Goal: Information Seeking & Learning: Learn about a topic

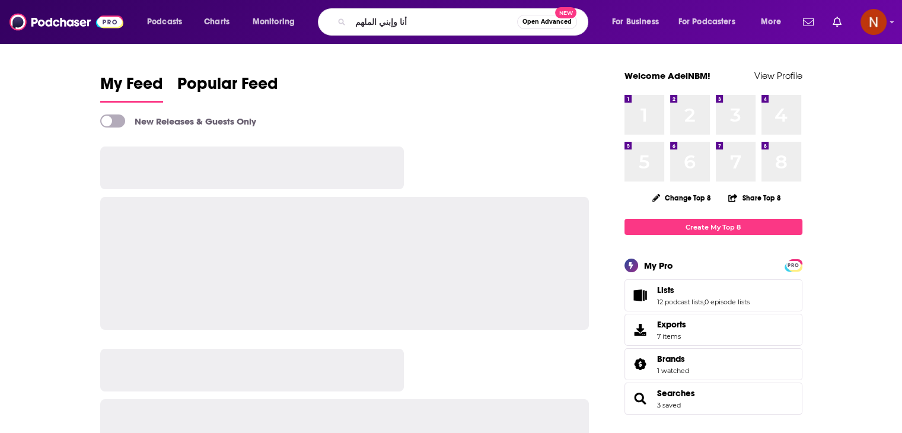
type input "أنا وإبني الملهم"
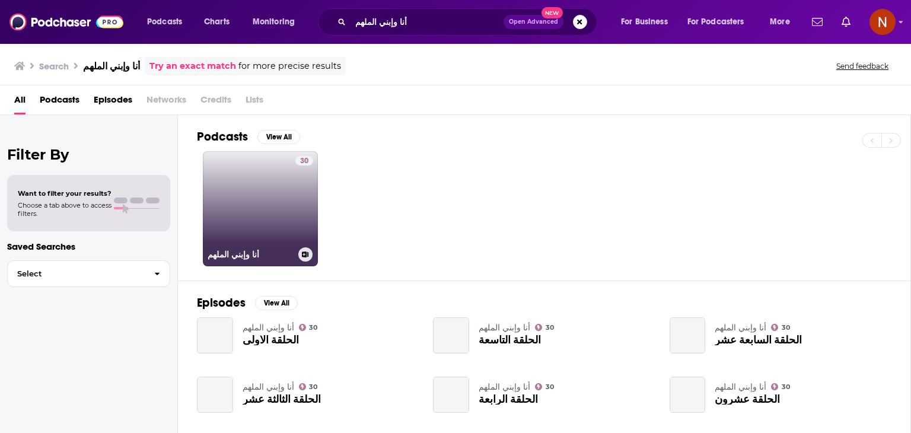
click at [249, 196] on link "30 أنا وإبني الملهم" at bounding box center [260, 208] width 115 height 115
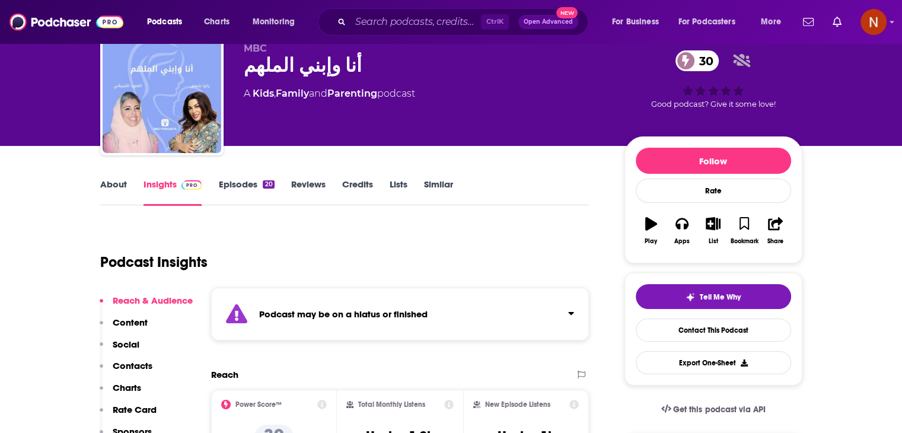
scroll to position [25, 0]
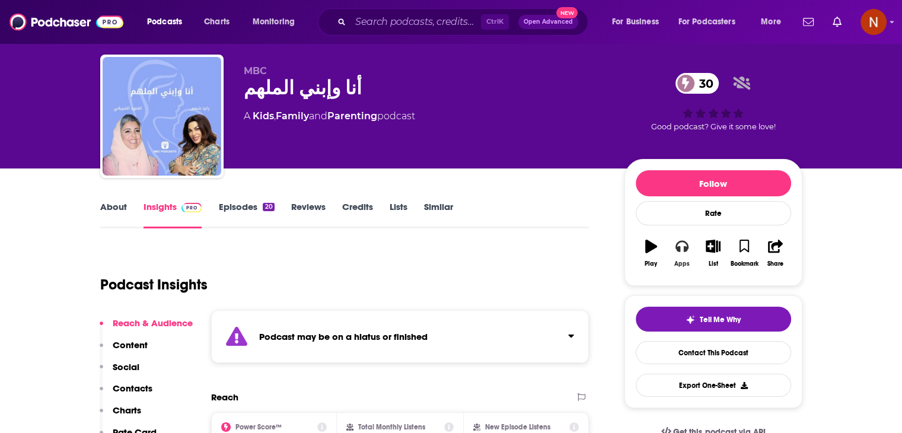
click at [686, 247] on icon "button" at bounding box center [681, 247] width 13 height 12
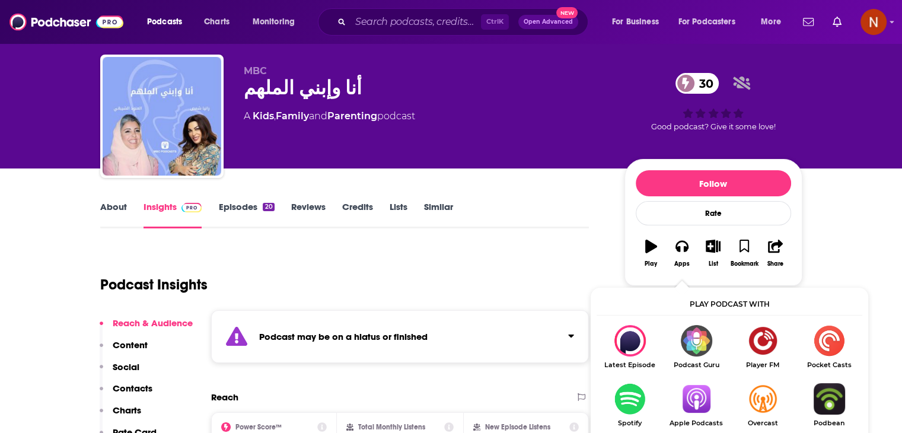
click at [698, 399] on img "Show Listen On dropdown" at bounding box center [696, 398] width 66 height 31
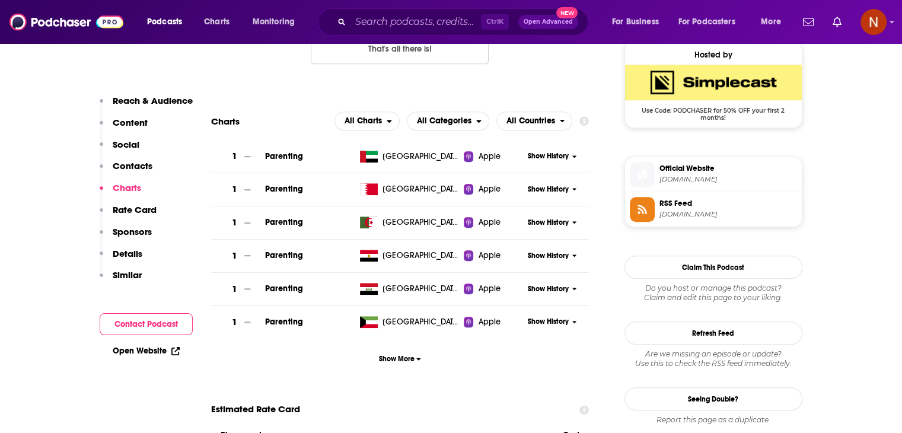
scroll to position [871, 0]
click at [406, 360] on span "Show More" at bounding box center [400, 359] width 42 height 8
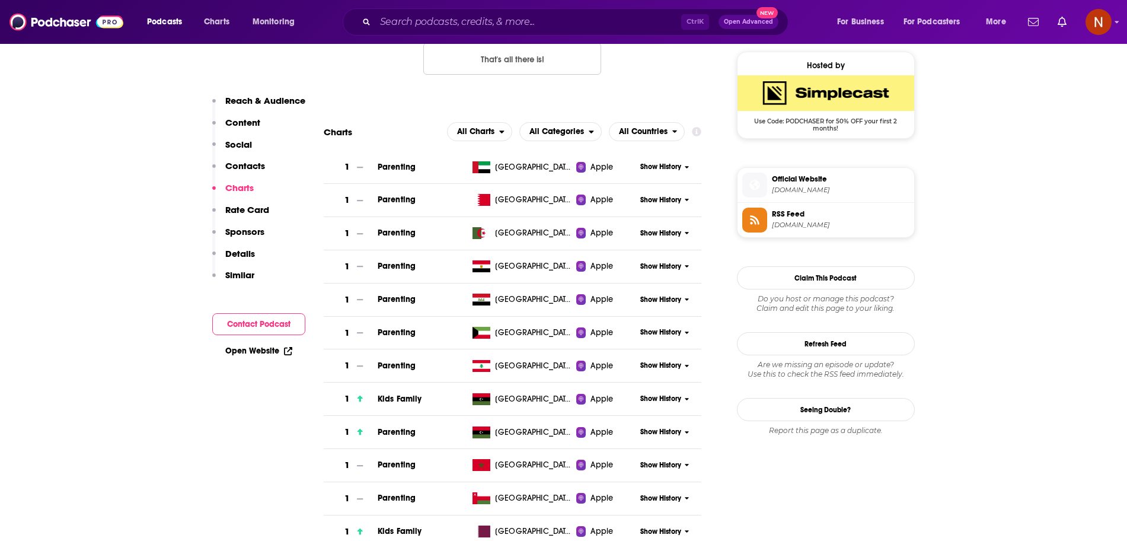
scroll to position [859, 0]
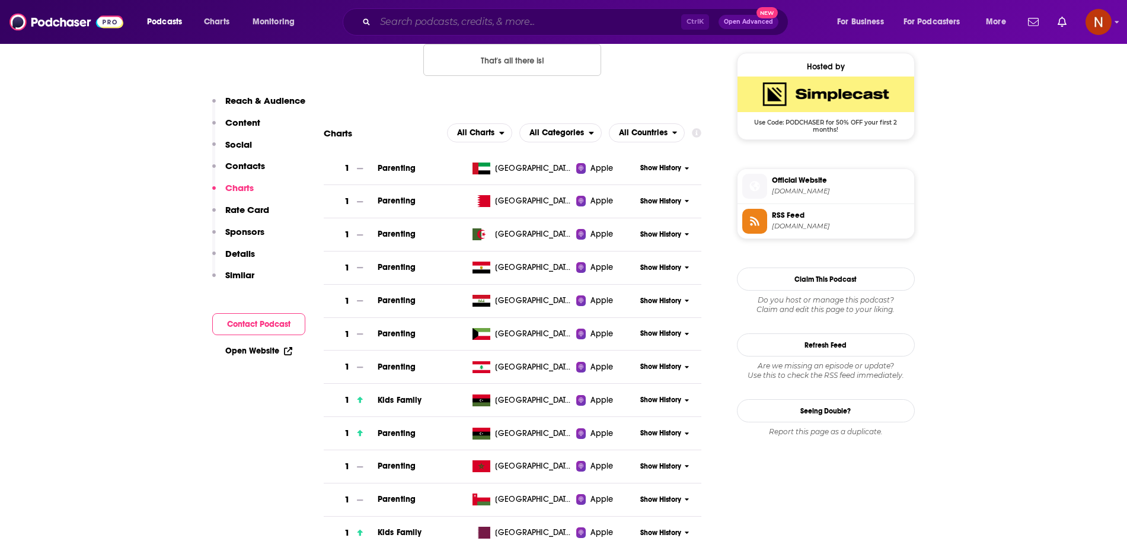
click at [447, 26] on input "Search podcasts, credits, & more..." at bounding box center [528, 21] width 306 height 19
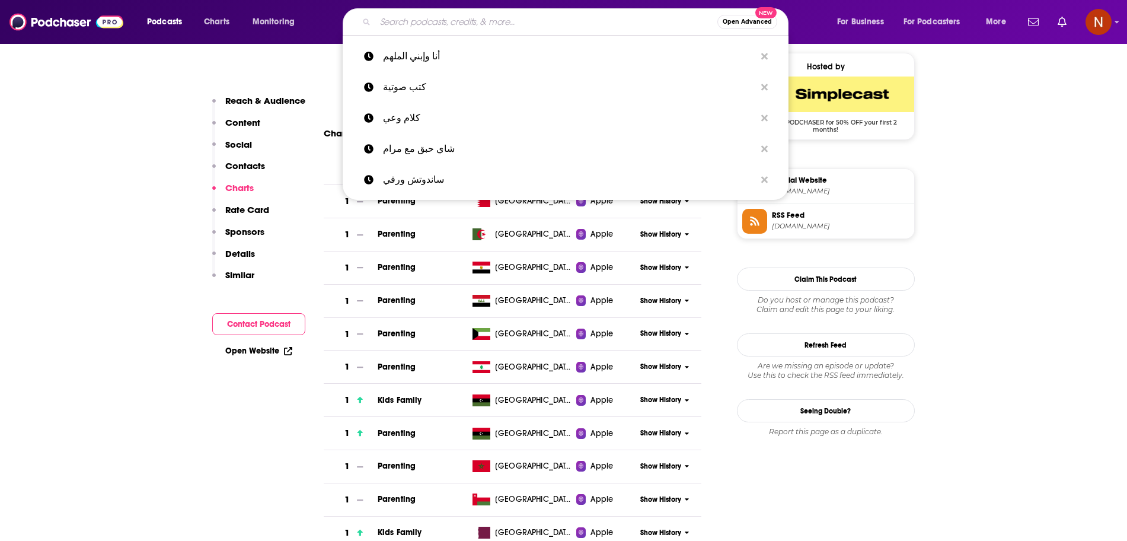
paste input "استراتيجيات تطوير القادة"
type input "استراتيجيات تطوير القادة"
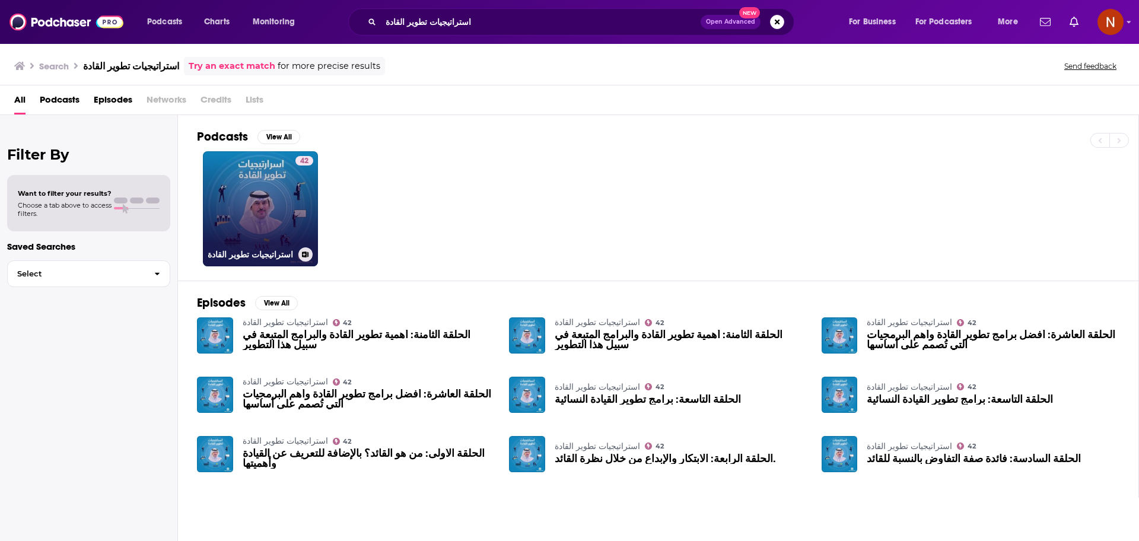
click at [271, 188] on link "42 استراتيجيات تطوير القادة" at bounding box center [260, 208] width 115 height 115
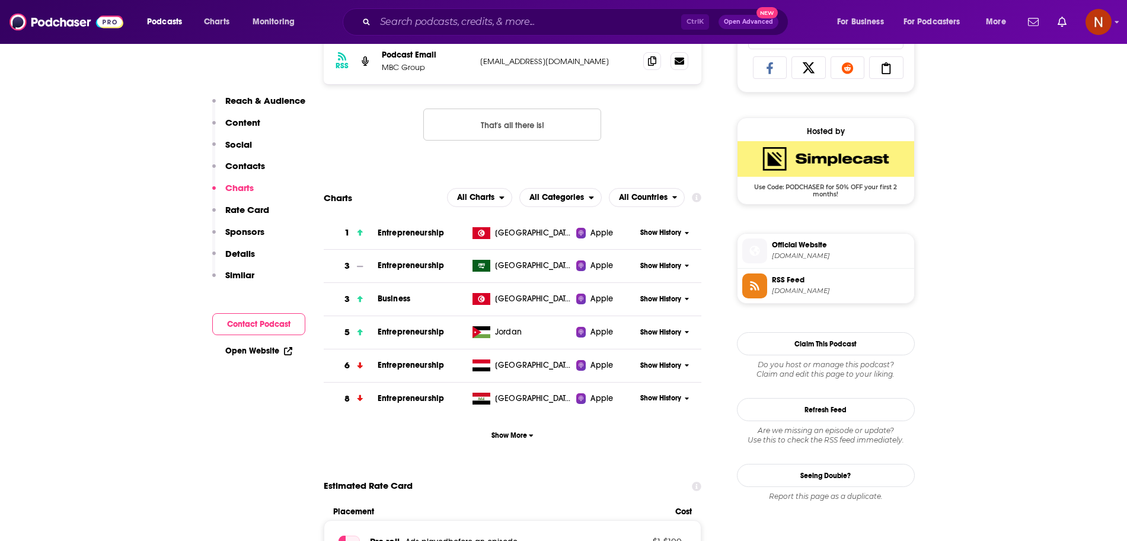
scroll to position [809, 0]
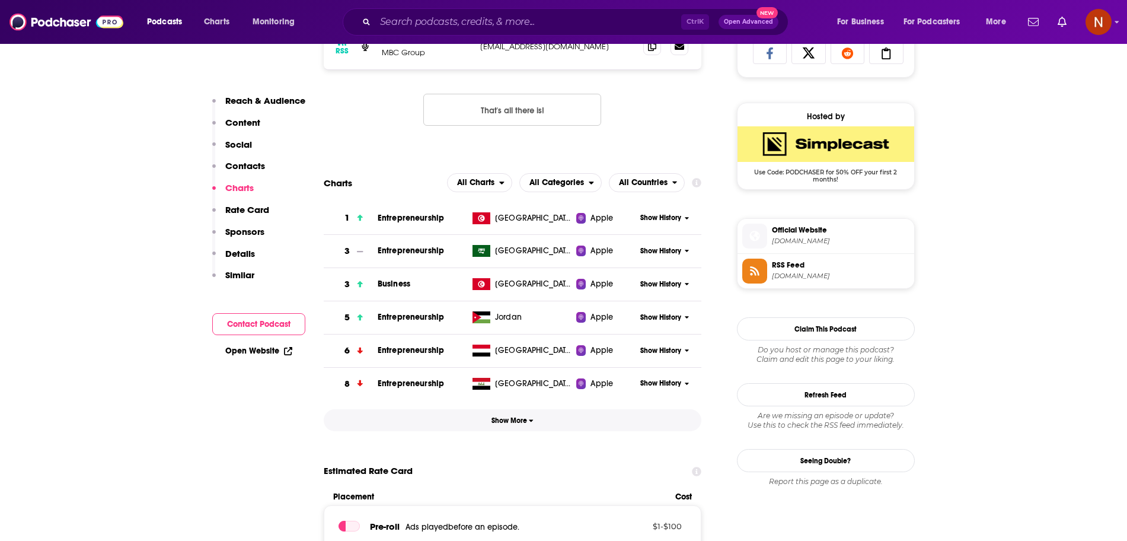
click at [517, 422] on span "Show More" at bounding box center [513, 420] width 42 height 8
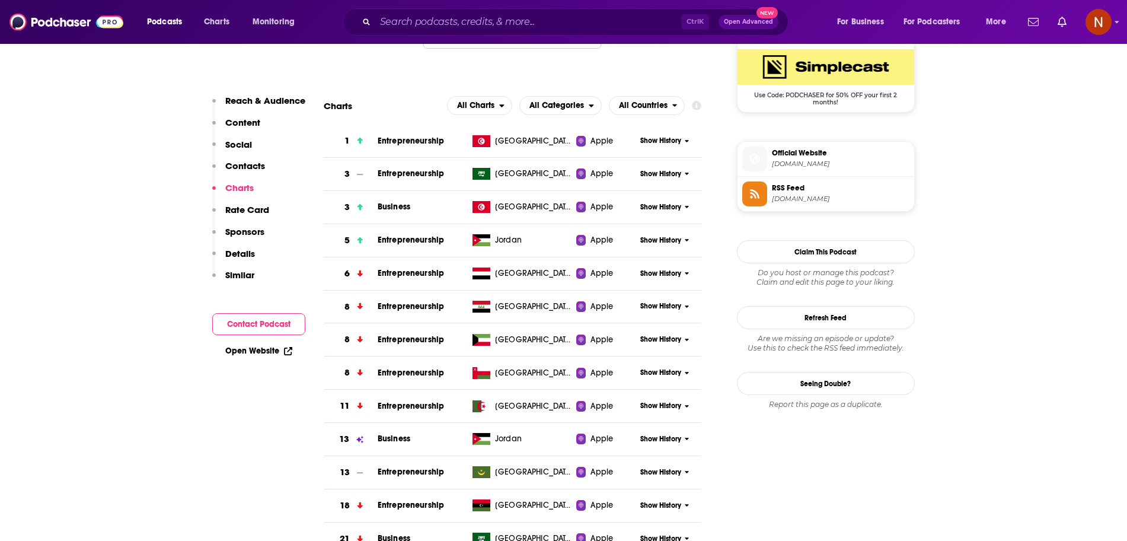
scroll to position [892, 0]
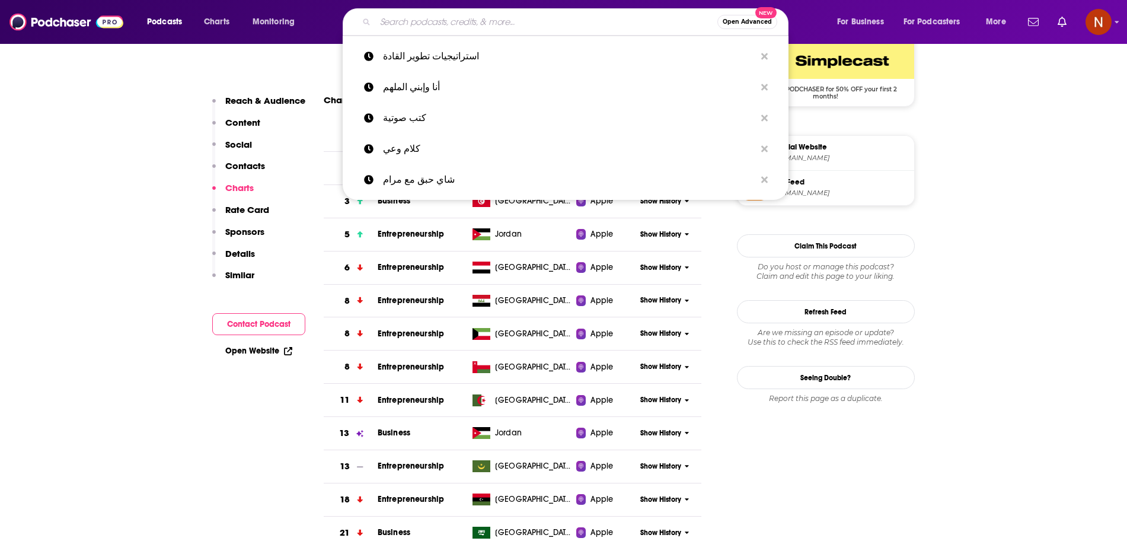
click at [505, 30] on input "Search podcasts, credits, & more..." at bounding box center [546, 21] width 342 height 19
paste input "الخير فيك"
type input "الخير فيك"
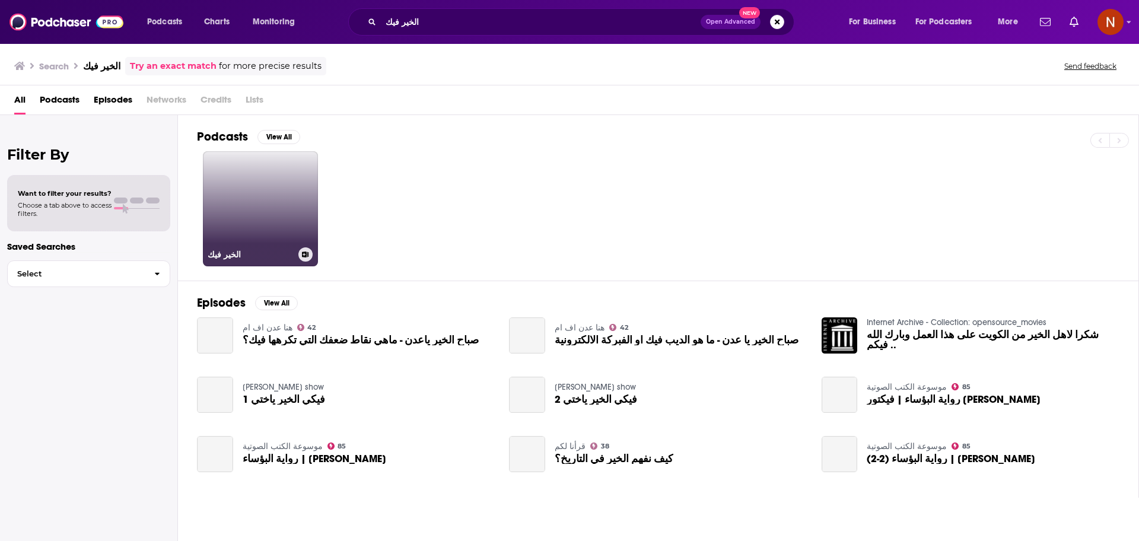
click at [285, 214] on link "الخير فيك" at bounding box center [260, 208] width 115 height 115
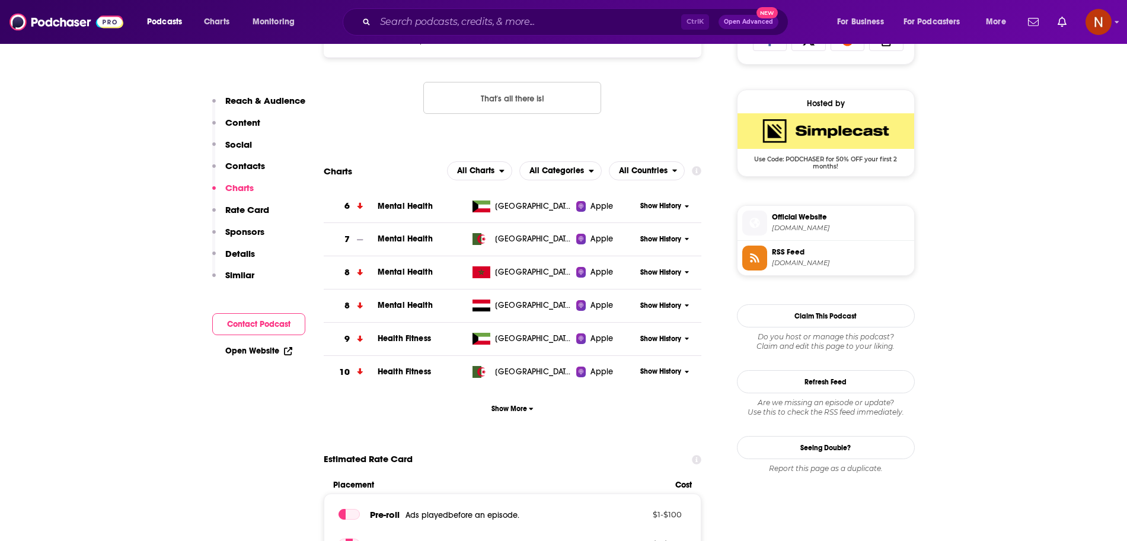
scroll to position [823, 0]
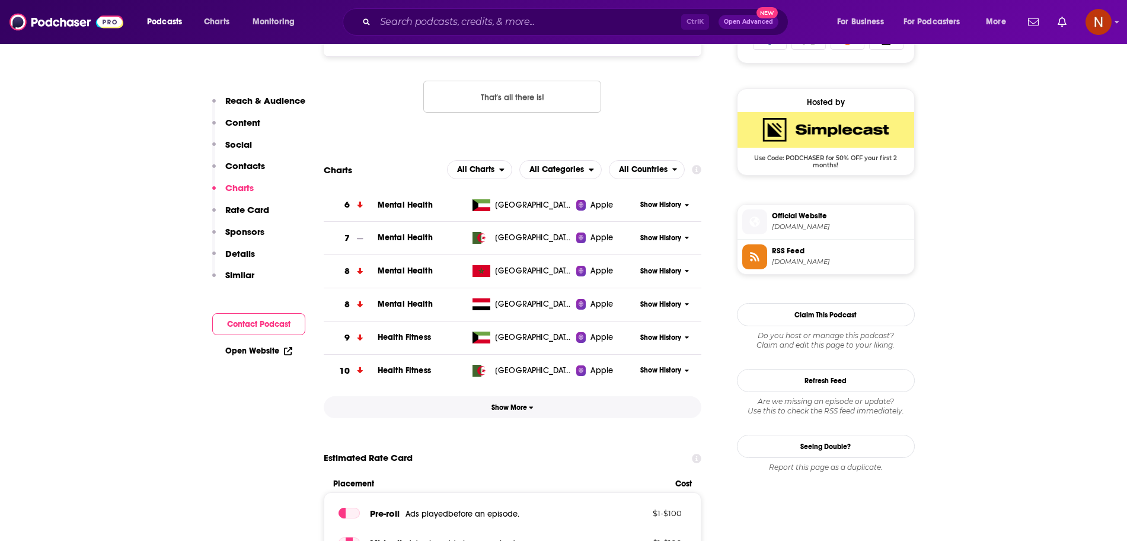
click at [506, 409] on span "Show More" at bounding box center [513, 407] width 42 height 8
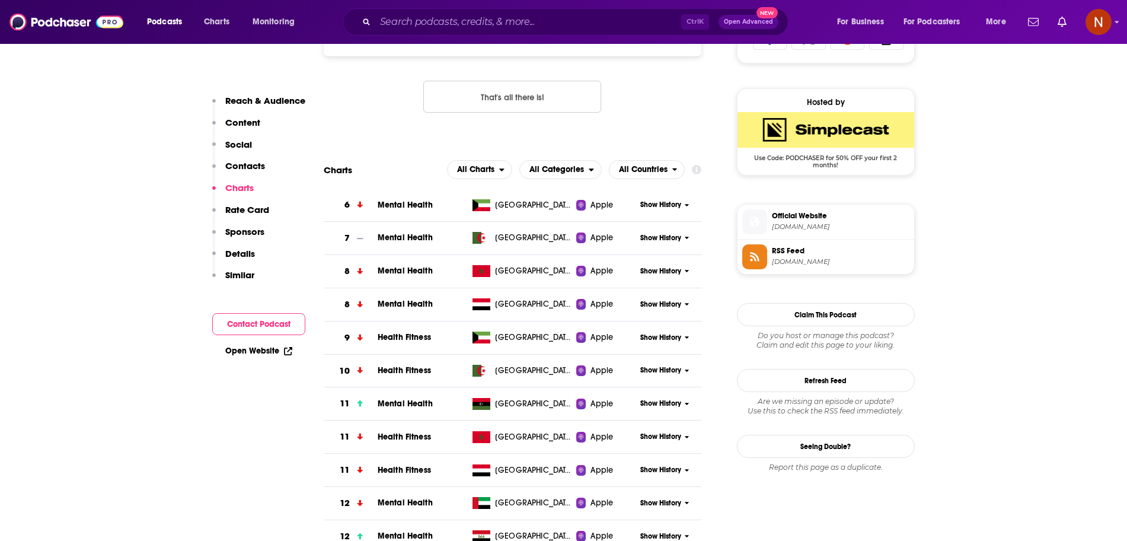
drag, startPoint x: 506, startPoint y: 409, endPoint x: 717, endPoint y: 420, distance: 210.8
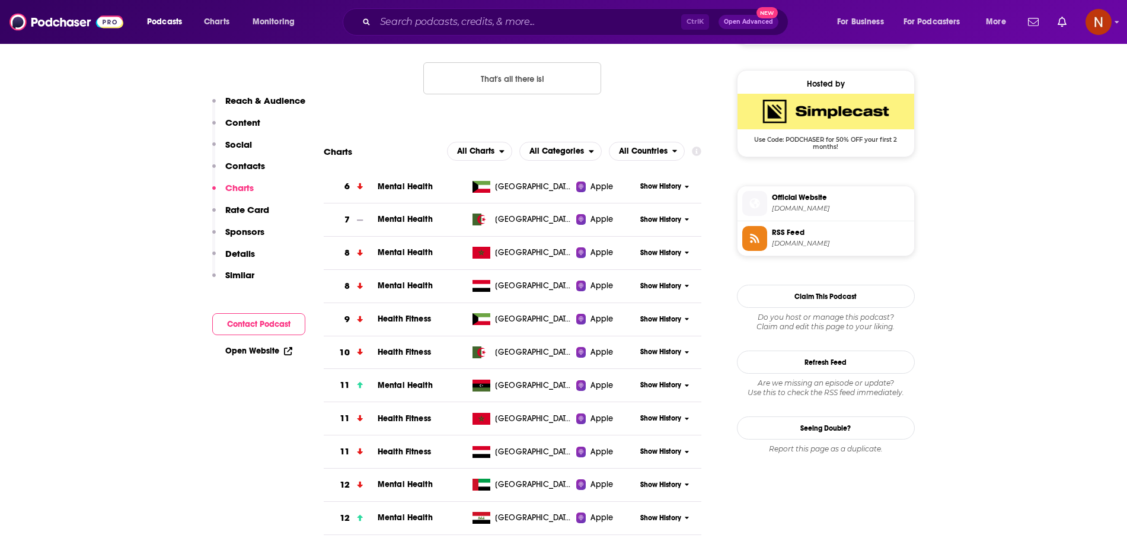
scroll to position [838, 0]
